Goal: Task Accomplishment & Management: Manage account settings

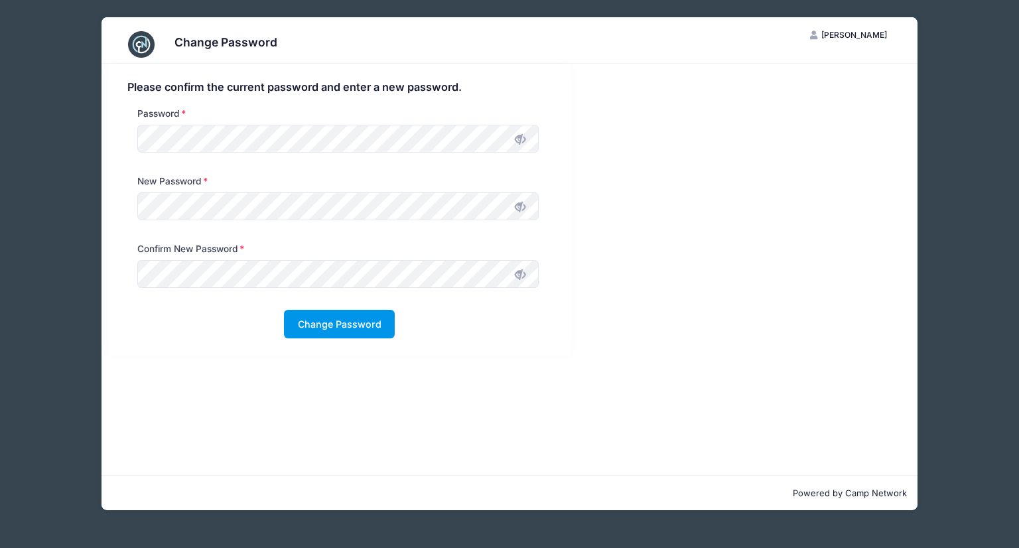
click at [314, 319] on button "Change Password" at bounding box center [339, 324] width 111 height 29
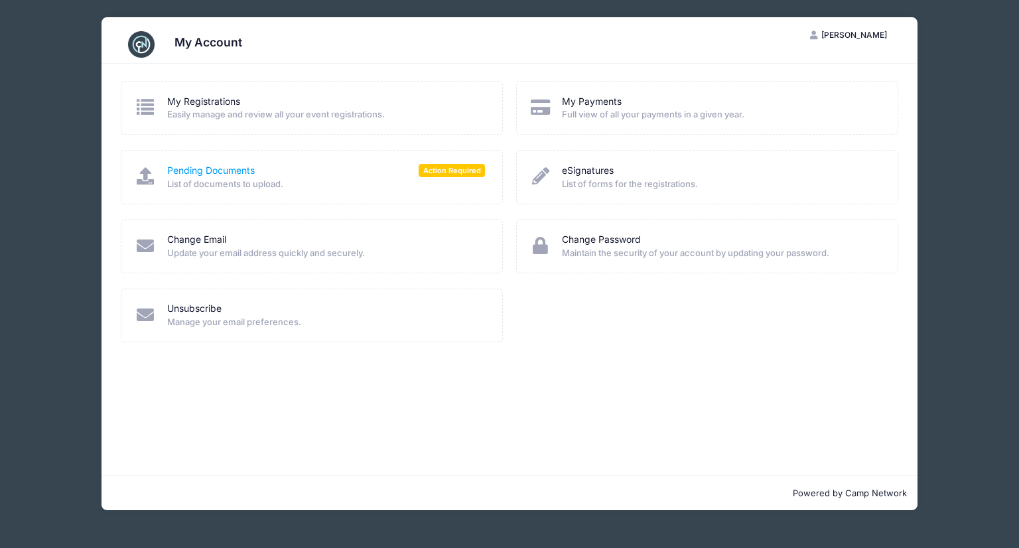
click at [214, 173] on link "Pending Documents" at bounding box center [211, 171] width 88 height 14
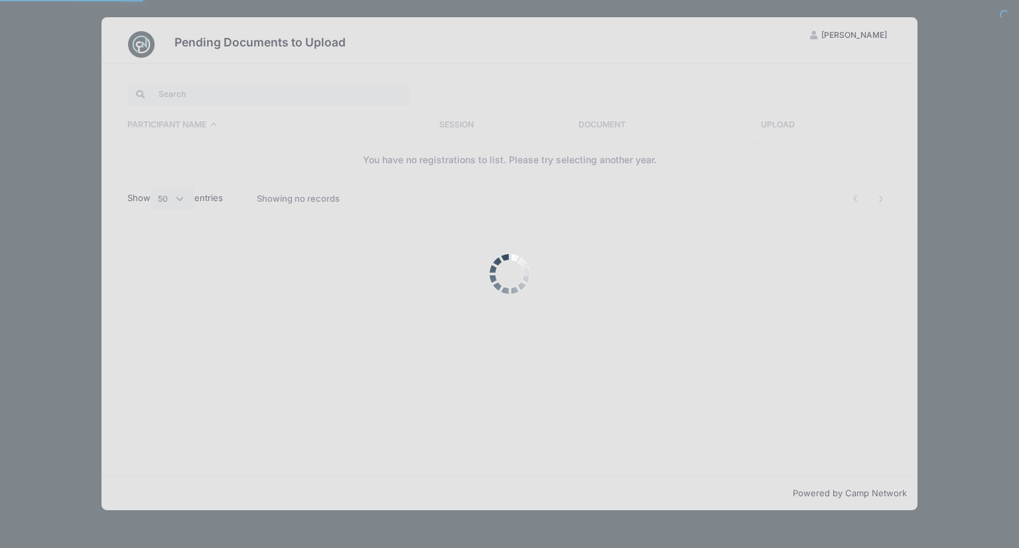
select select "50"
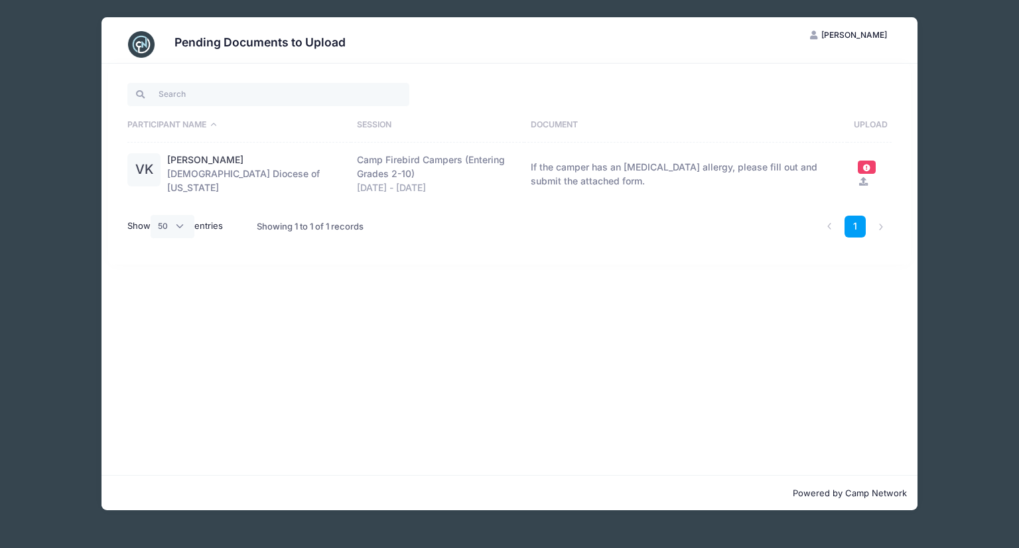
click at [863, 167] on span at bounding box center [867, 167] width 9 height 7
click at [870, 120] on th "Upload" at bounding box center [870, 125] width 44 height 35
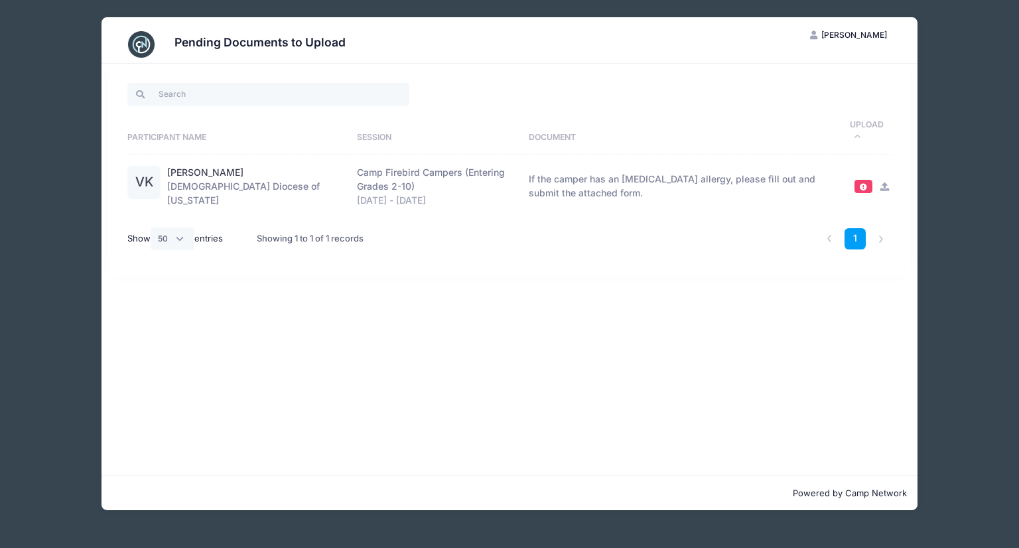
click at [870, 121] on th "Upload" at bounding box center [868, 131] width 48 height 47
click at [72, 161] on div "Pending Documents to Upload BK Bethany Kelly My Account Logout Participant Name…" at bounding box center [510, 264] width 980 height 528
